Goal: Obtain resource: Obtain resource

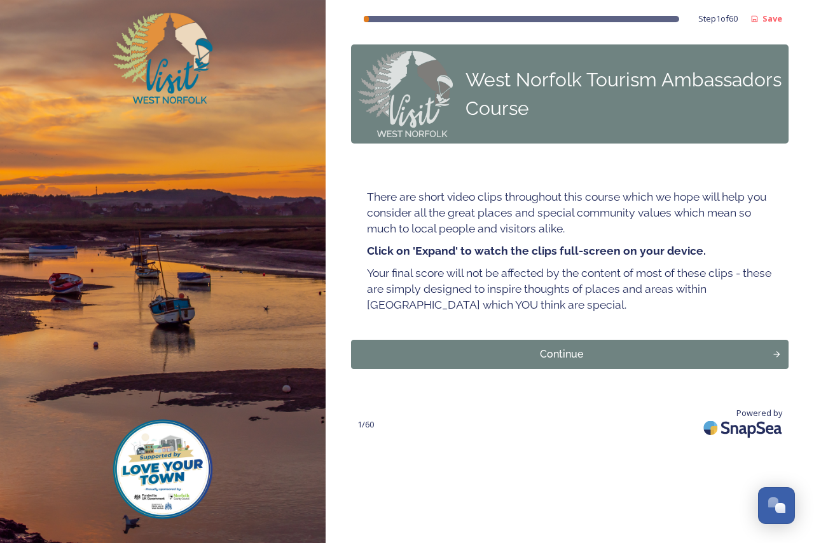
click at [743, 413] on img at bounding box center [743, 428] width 89 height 30
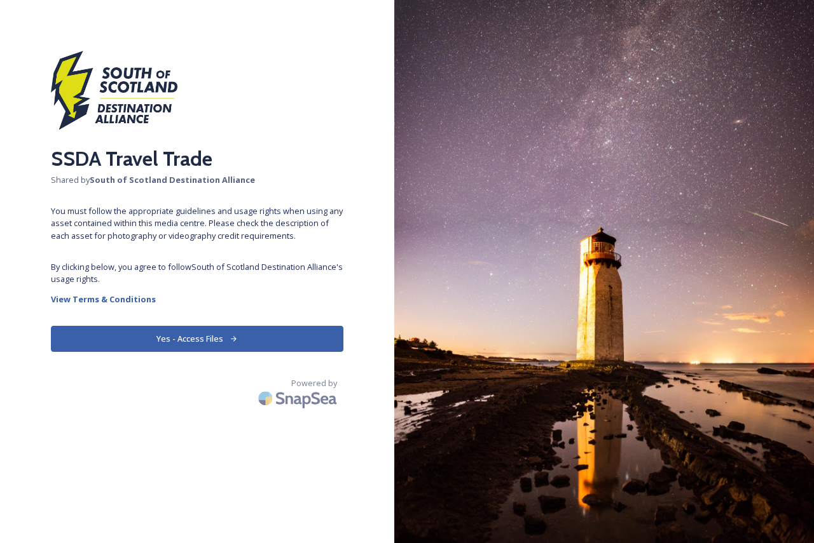
click at [199, 326] on button "Yes - Access Files" at bounding box center [197, 339] width 292 height 26
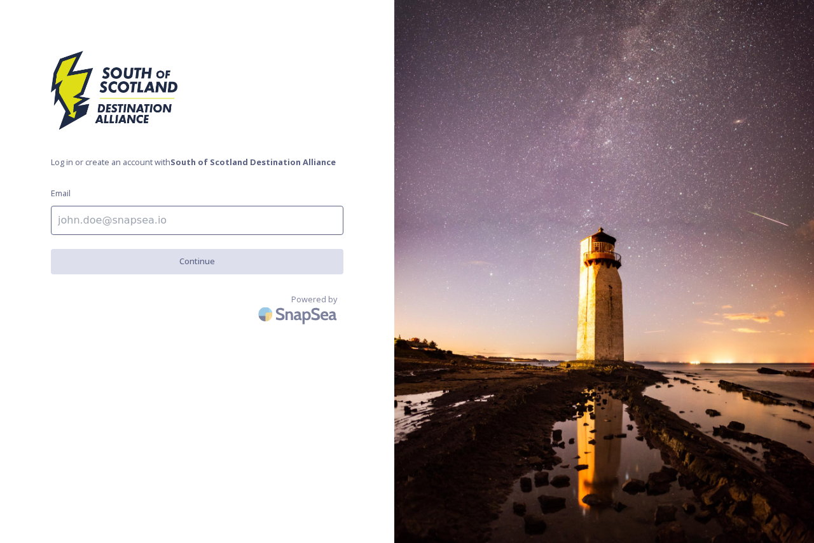
click at [217, 206] on input at bounding box center [197, 220] width 292 height 29
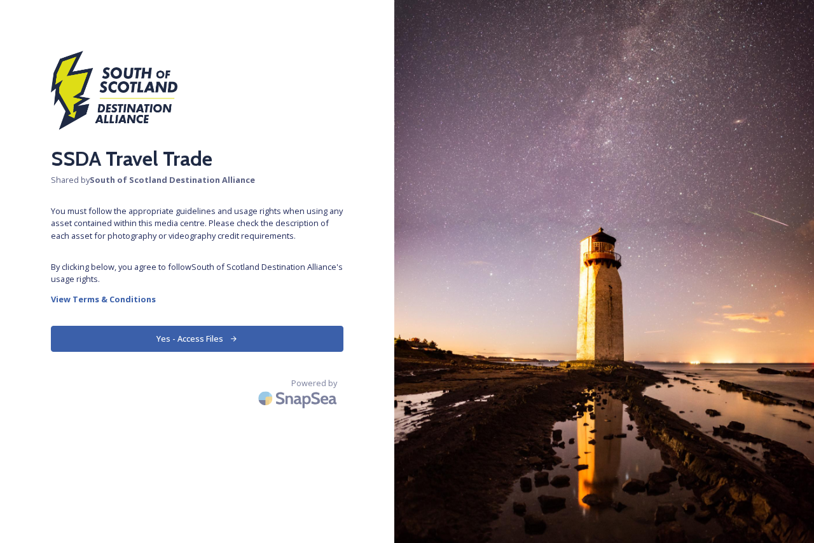
drag, startPoint x: 249, startPoint y: 254, endPoint x: 408, endPoint y: 207, distance: 165.7
click at [401, 220] on div "SSDA Travel Trade Shared by South of Scotland Destination Alliance You must fol…" at bounding box center [407, 271] width 814 height 543
